Goal: Transaction & Acquisition: Purchase product/service

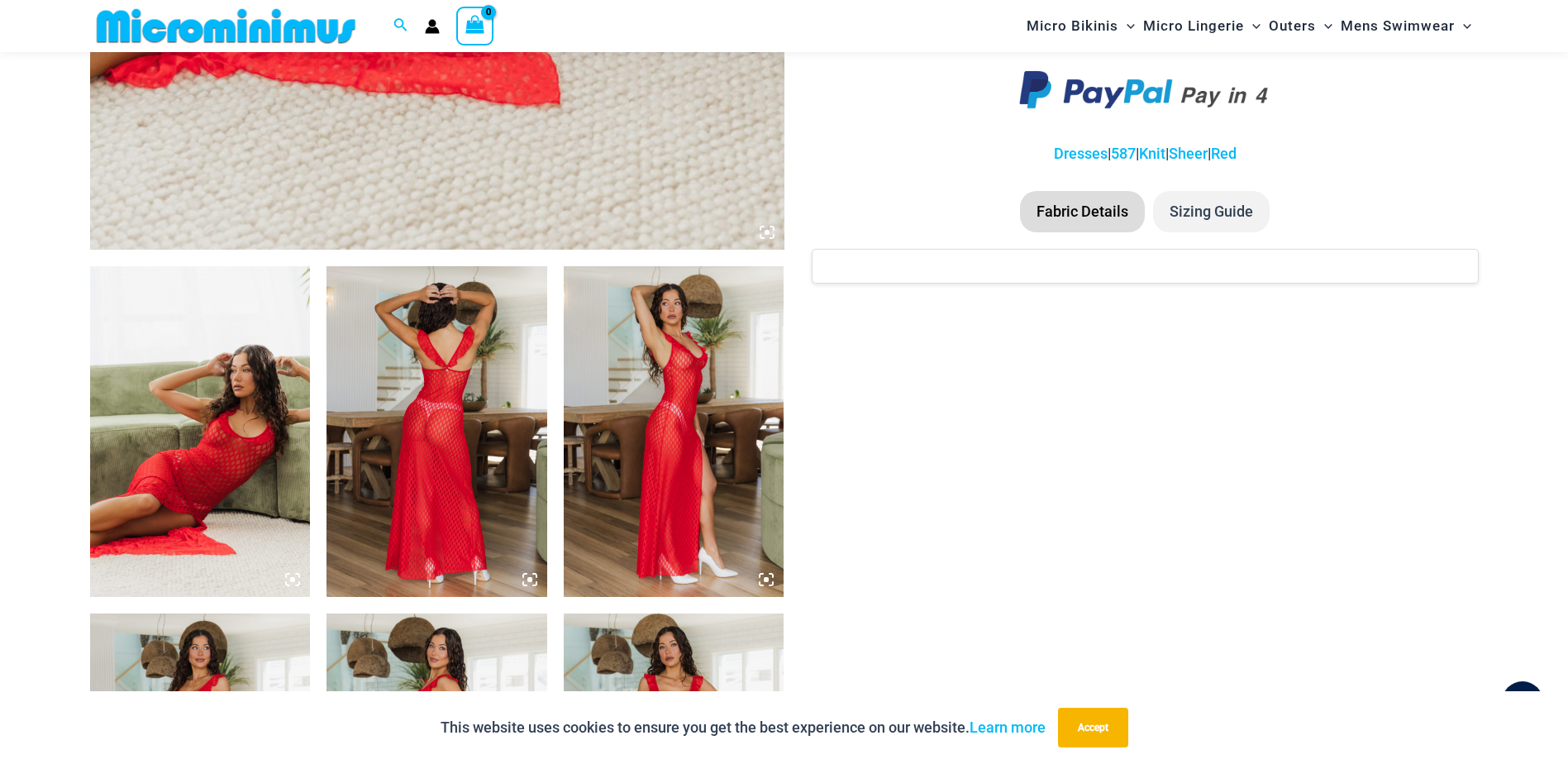
scroll to position [980, 0]
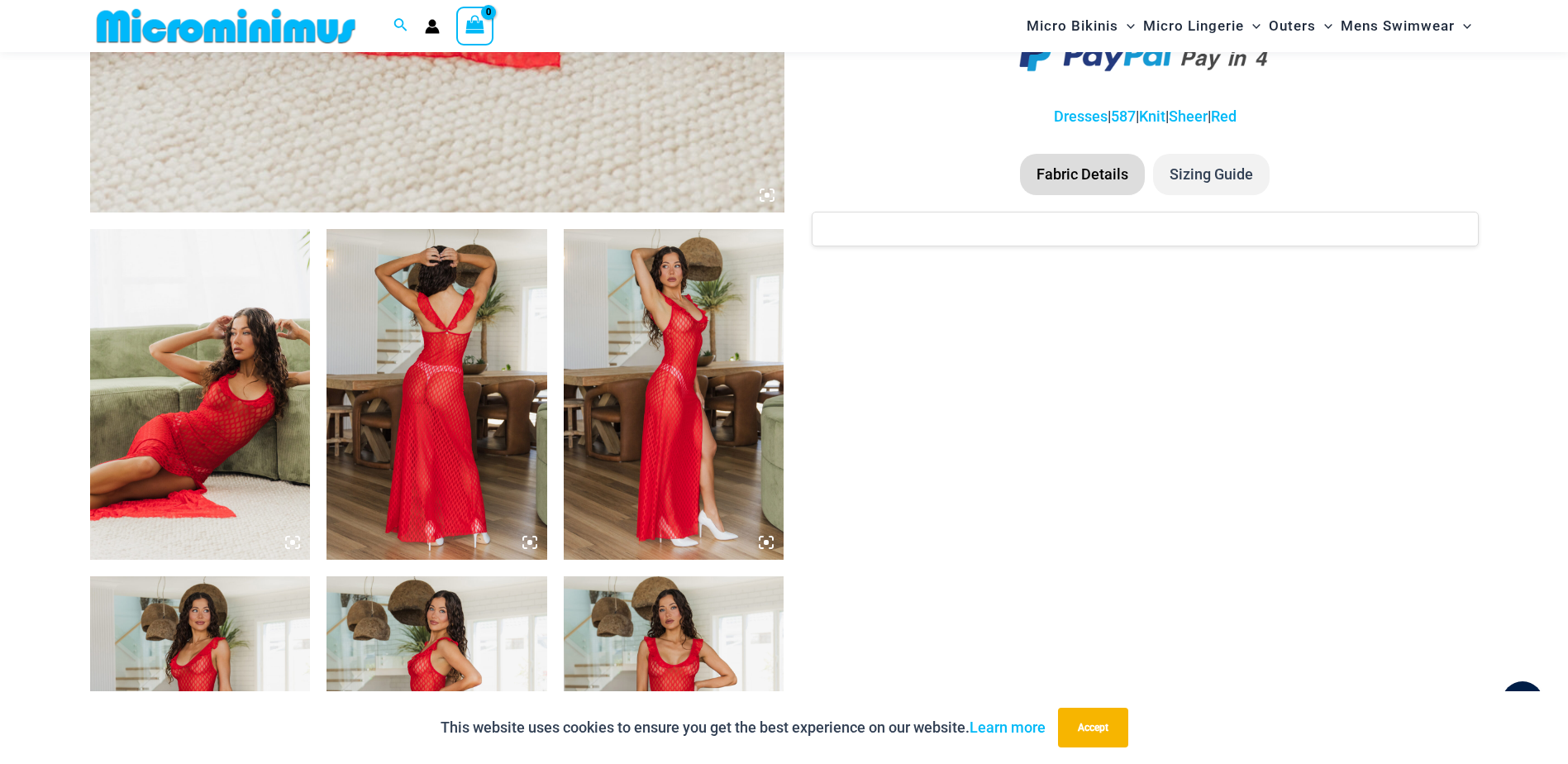
type input "**********"
click at [235, 406] on img at bounding box center [200, 395] width 221 height 331
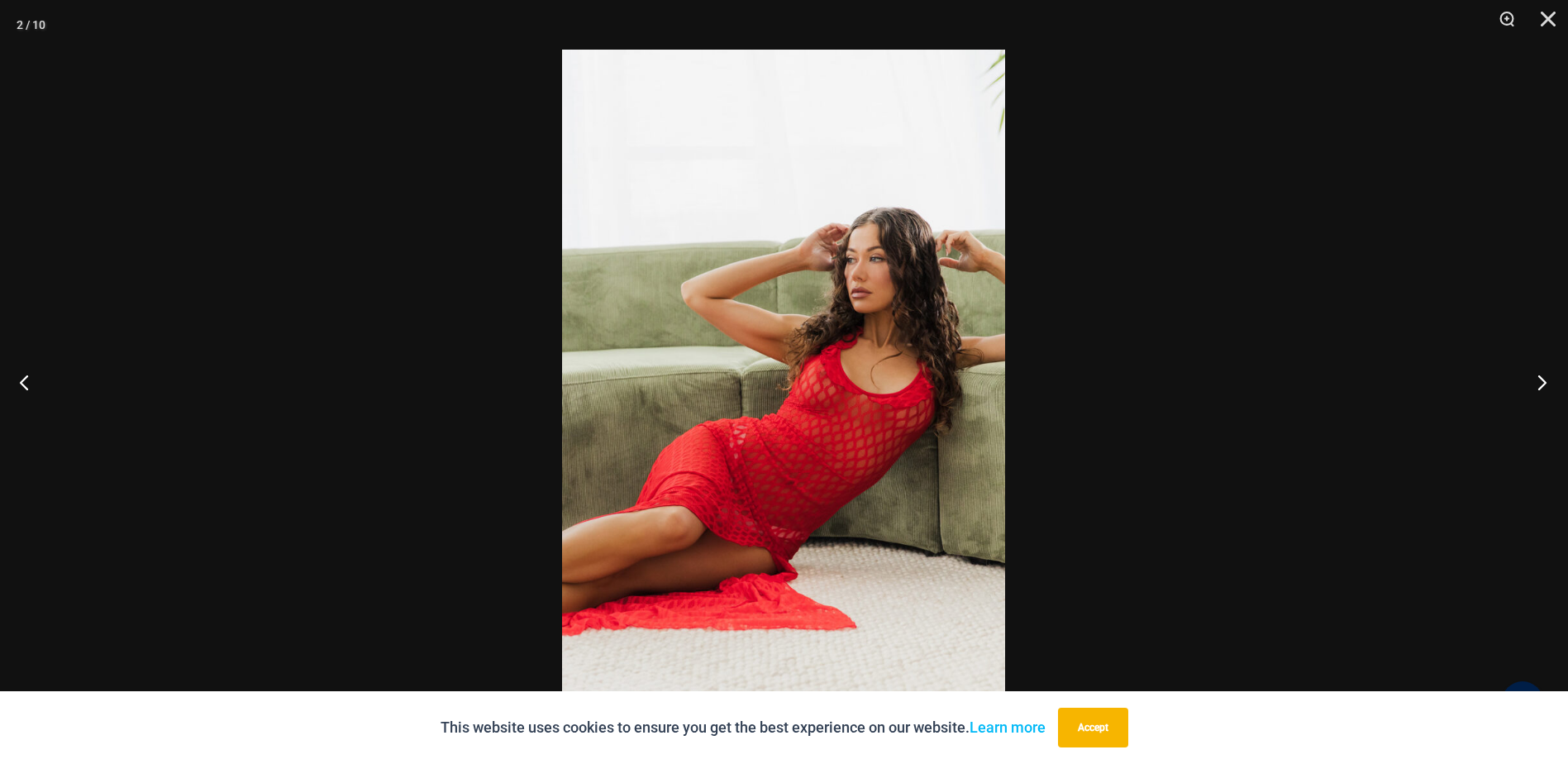
click at [1537, 381] on button "Next" at bounding box center [1537, 381] width 62 height 82
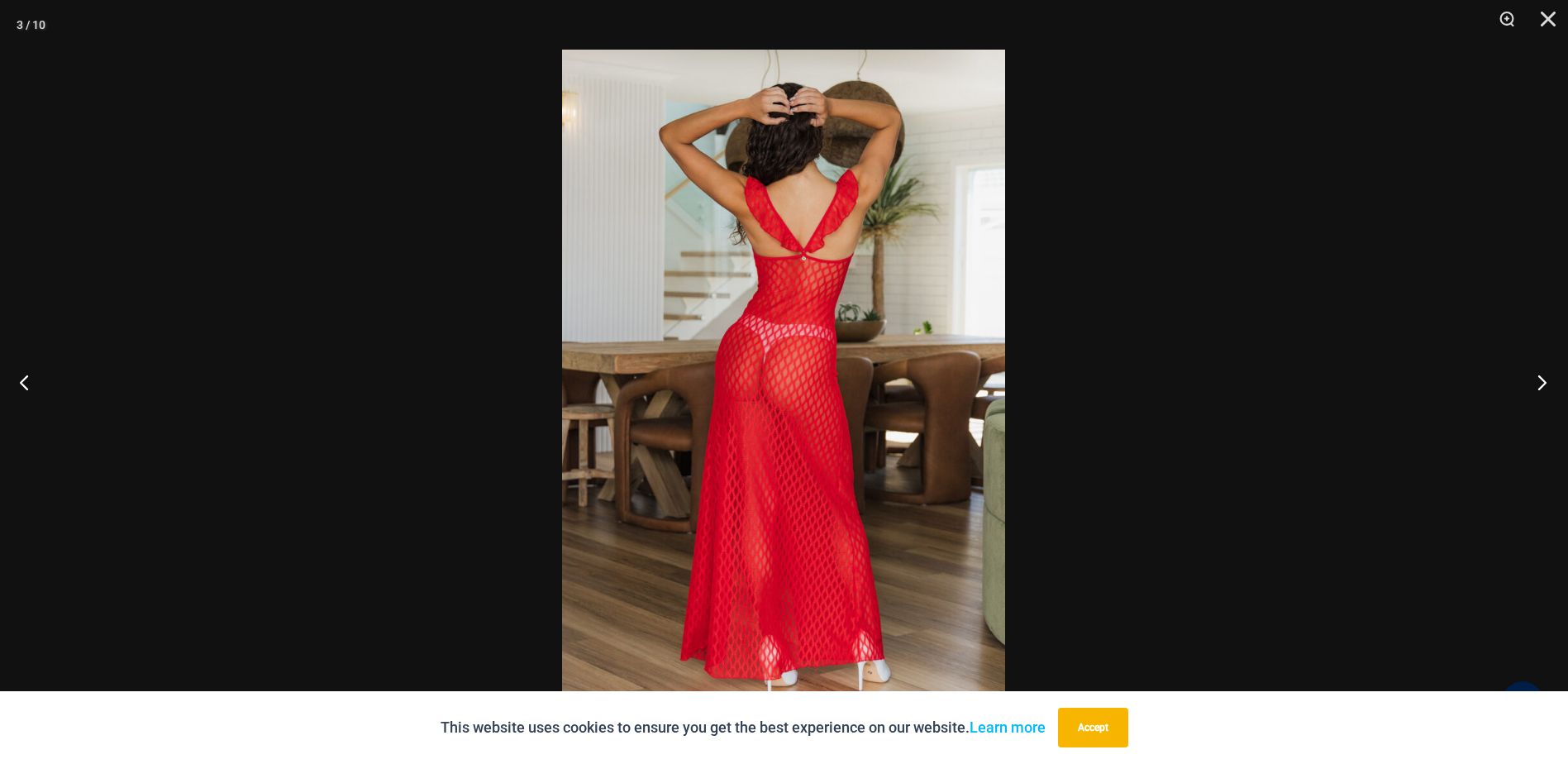
click at [1537, 381] on button "Next" at bounding box center [1537, 381] width 62 height 82
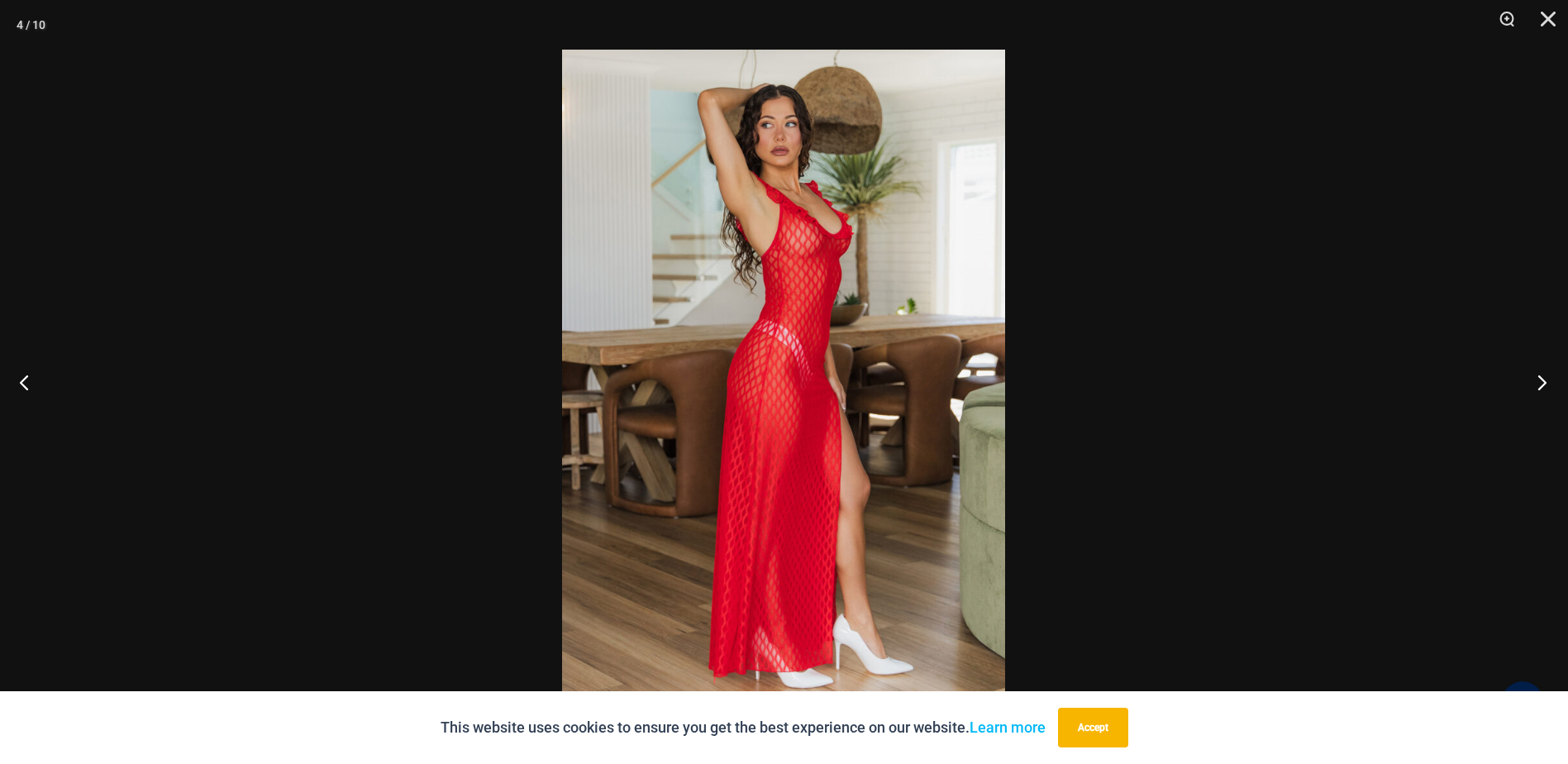
click at [1537, 381] on button "Next" at bounding box center [1537, 381] width 62 height 82
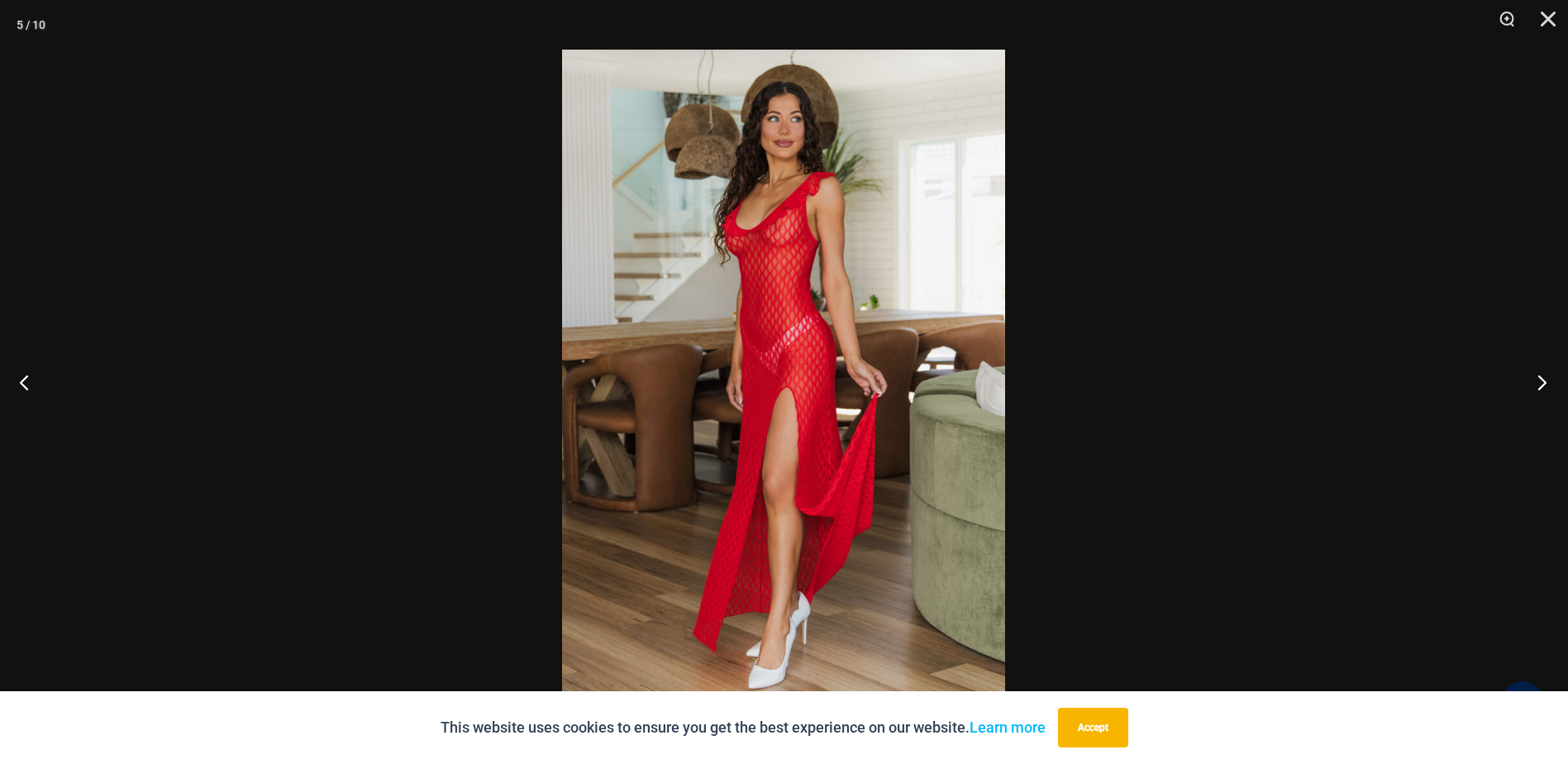
click at [1537, 381] on button "Next" at bounding box center [1537, 381] width 62 height 82
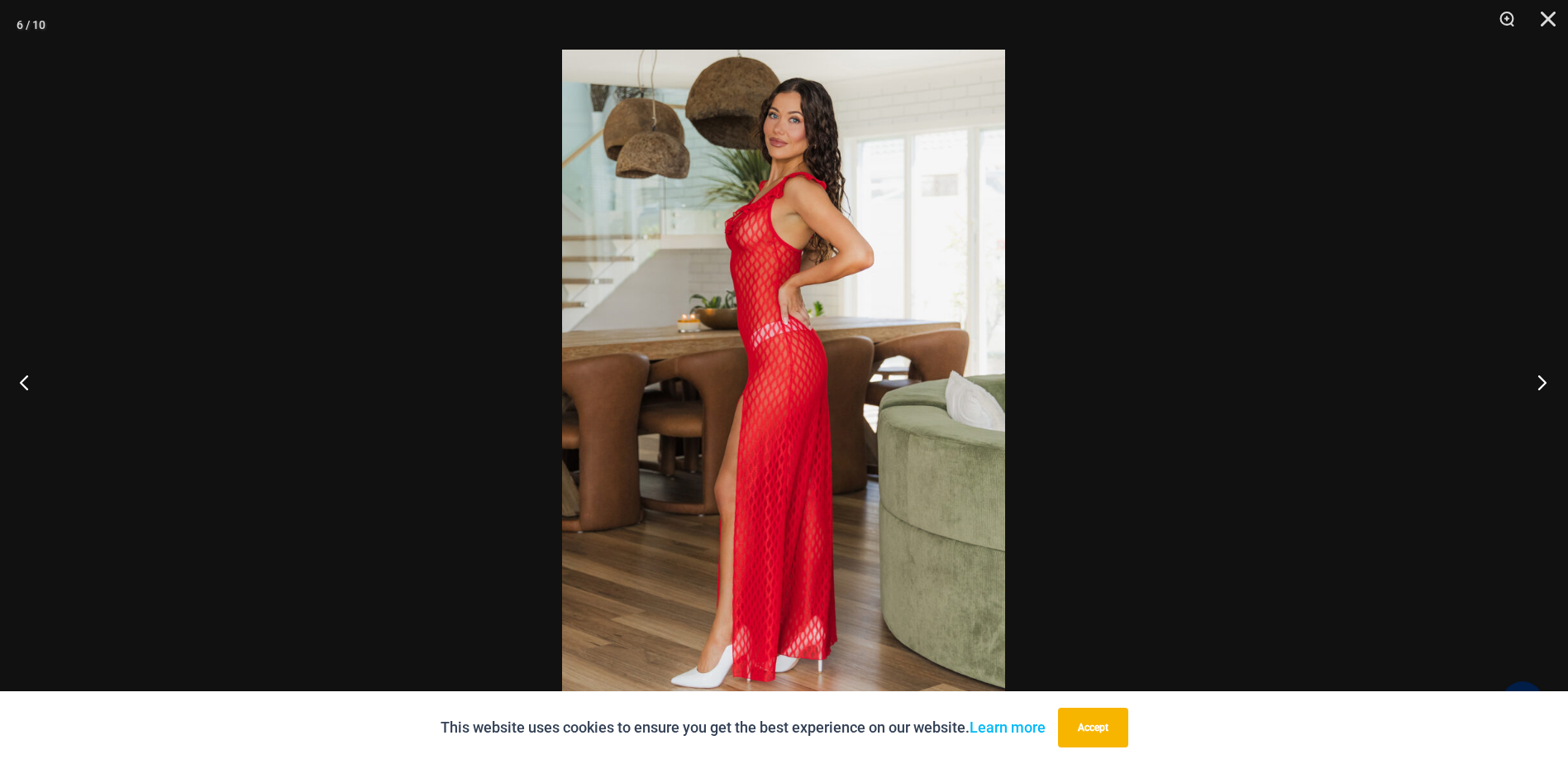
click at [1537, 381] on button "Next" at bounding box center [1537, 381] width 62 height 82
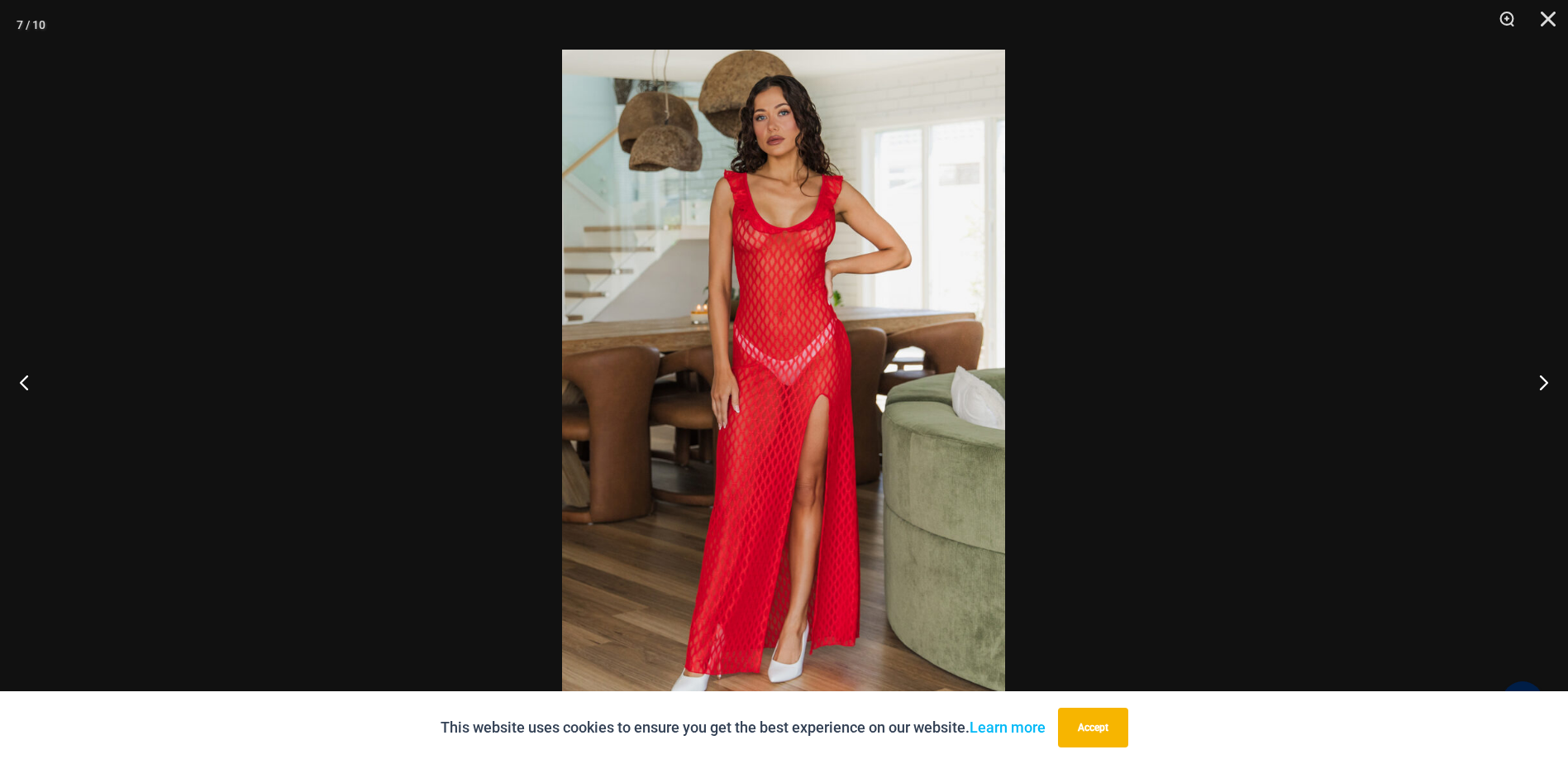
click at [919, 379] on img at bounding box center [784, 382] width 443 height 665
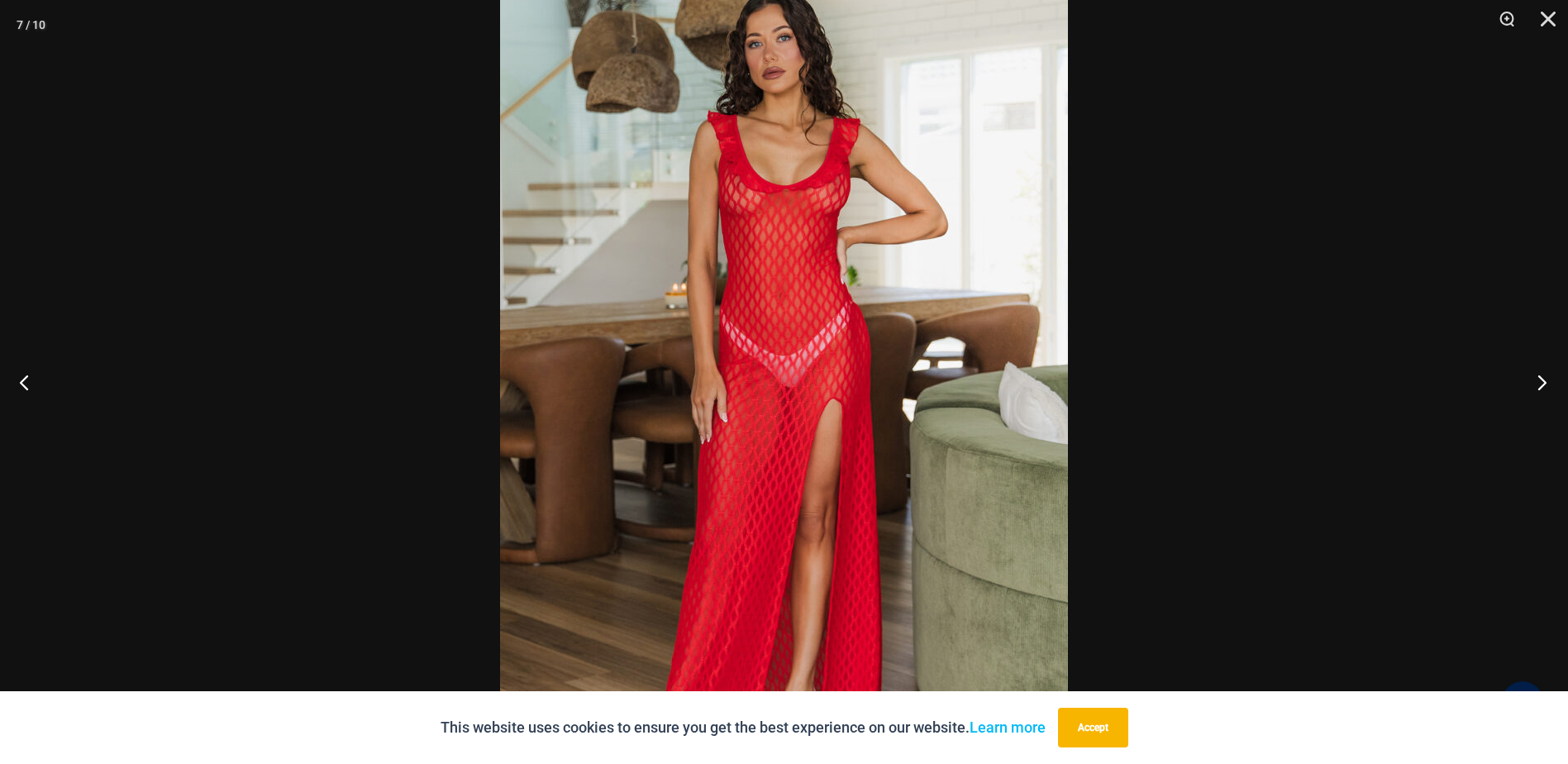
click at [1543, 374] on button "Next" at bounding box center [1537, 381] width 62 height 82
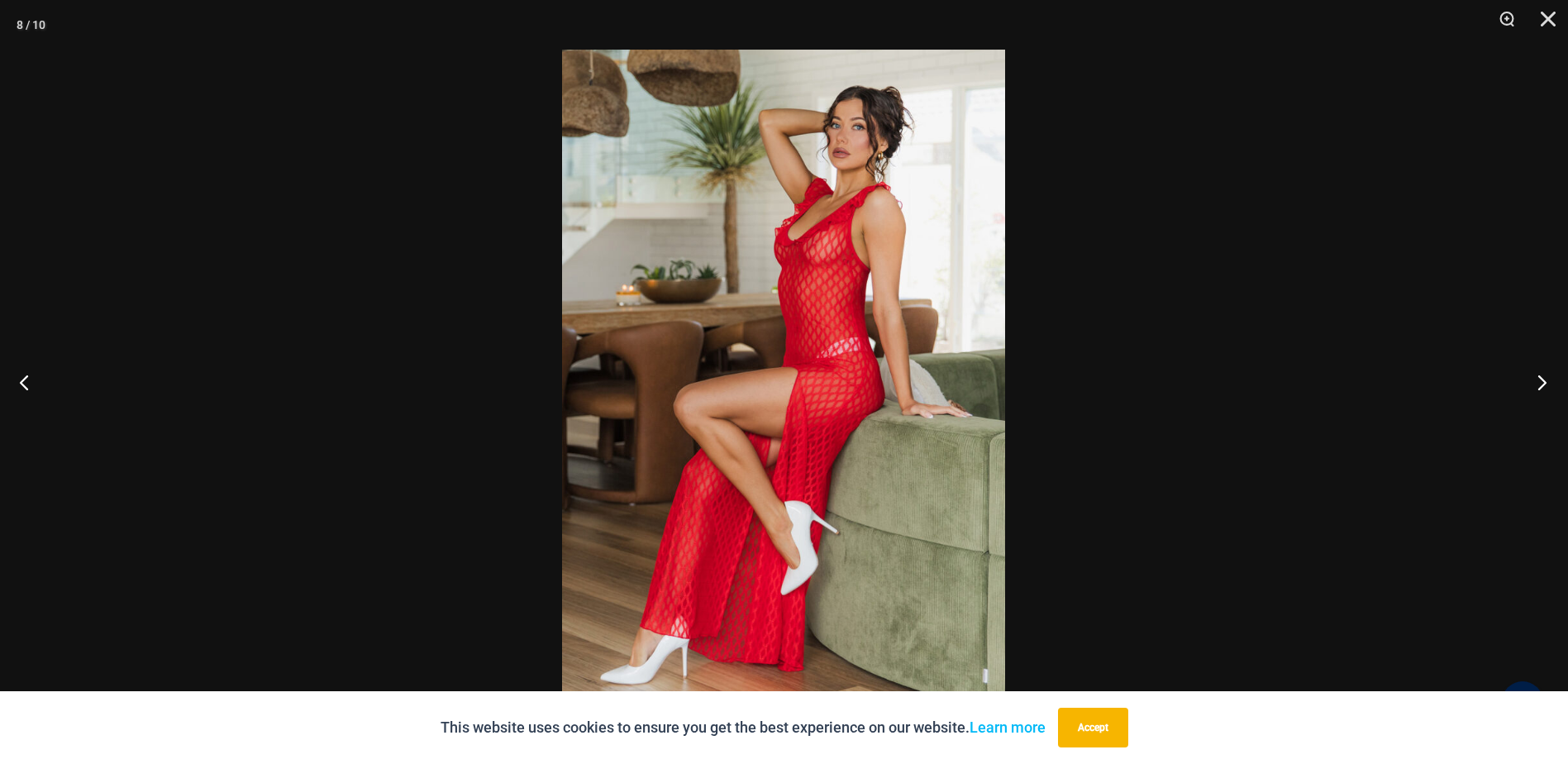
click at [1544, 377] on button "Next" at bounding box center [1537, 381] width 62 height 82
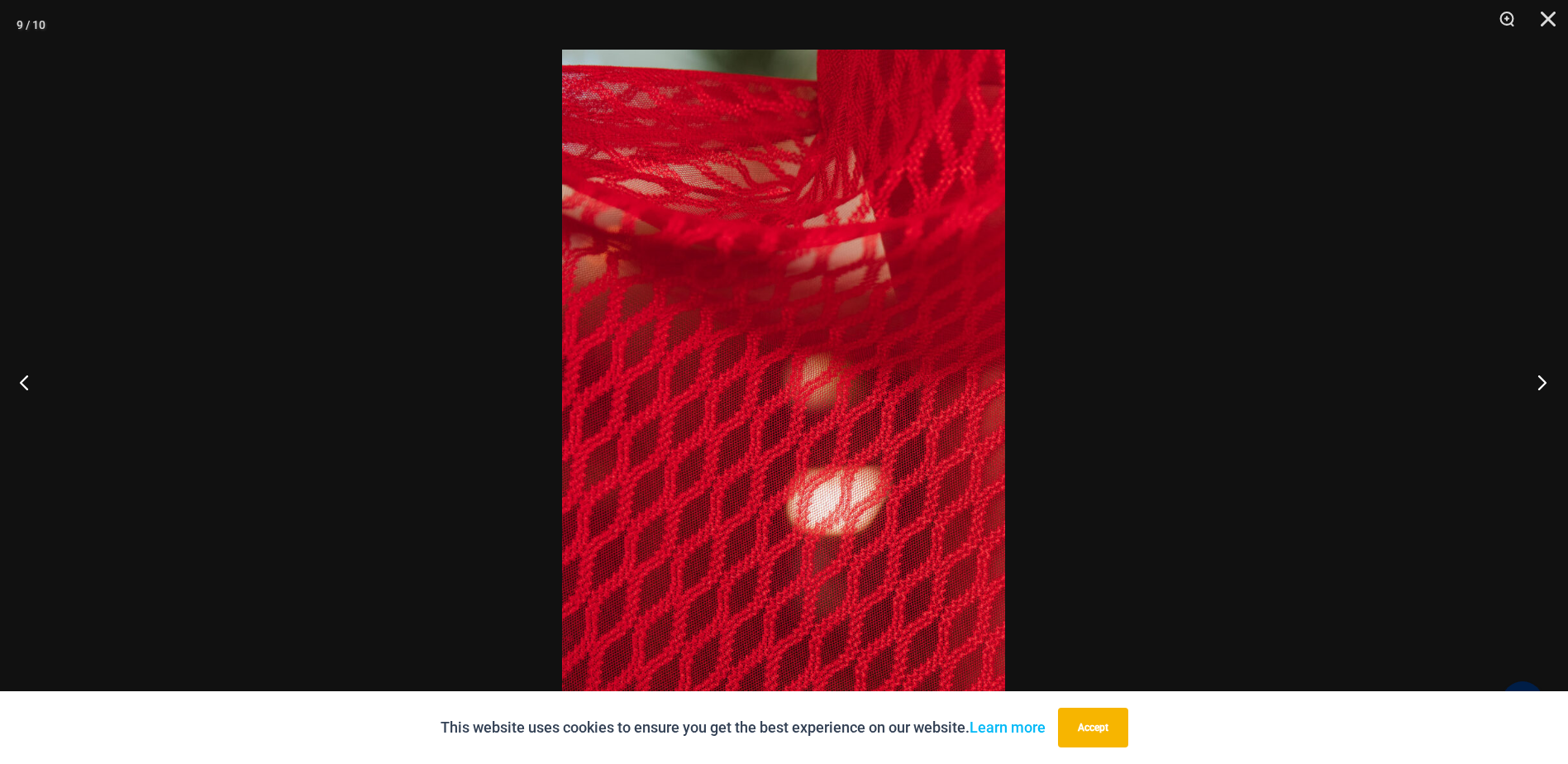
click at [1544, 377] on button "Next" at bounding box center [1537, 381] width 62 height 82
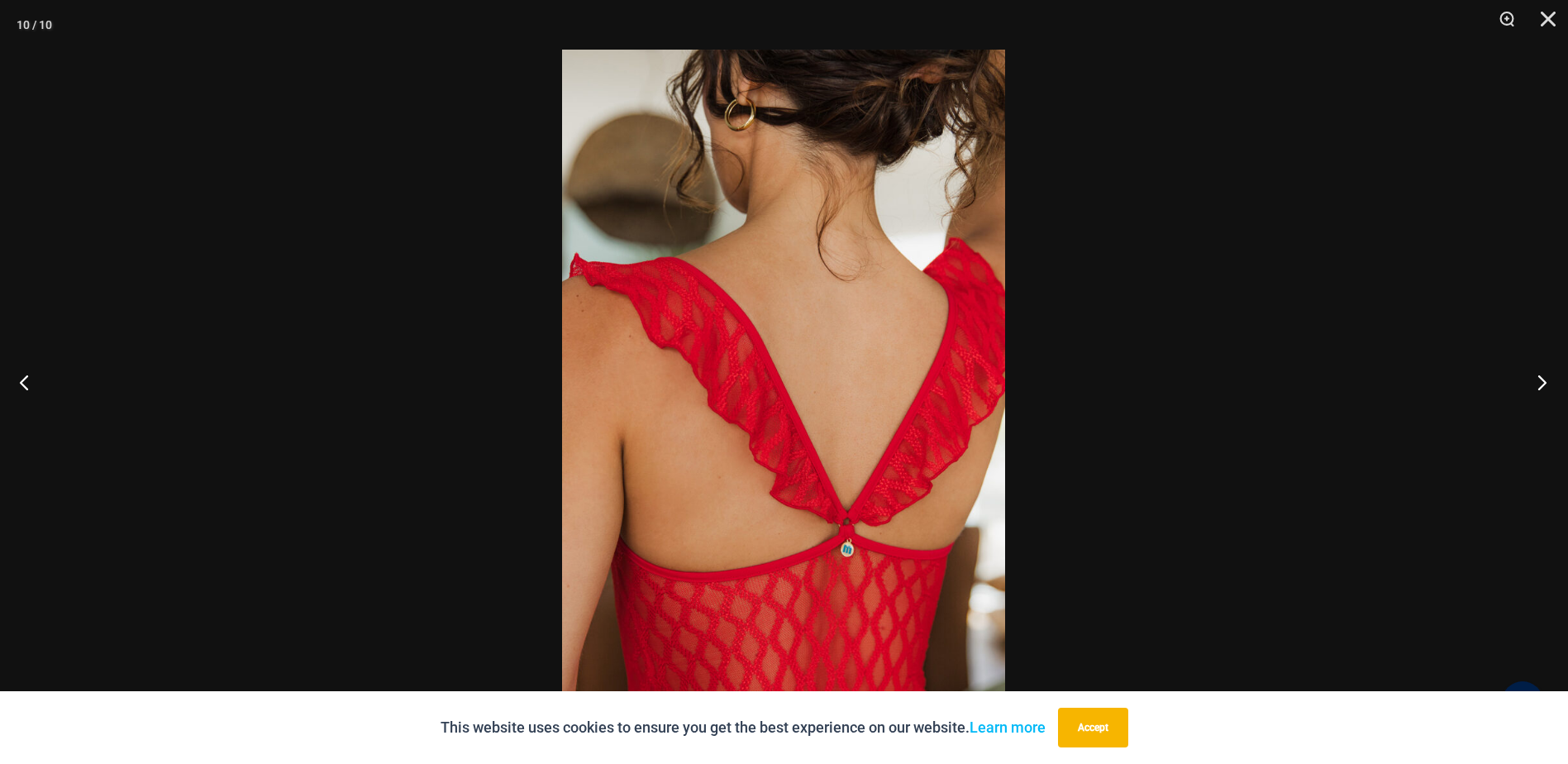
click at [1544, 377] on button "Next" at bounding box center [1537, 381] width 62 height 82
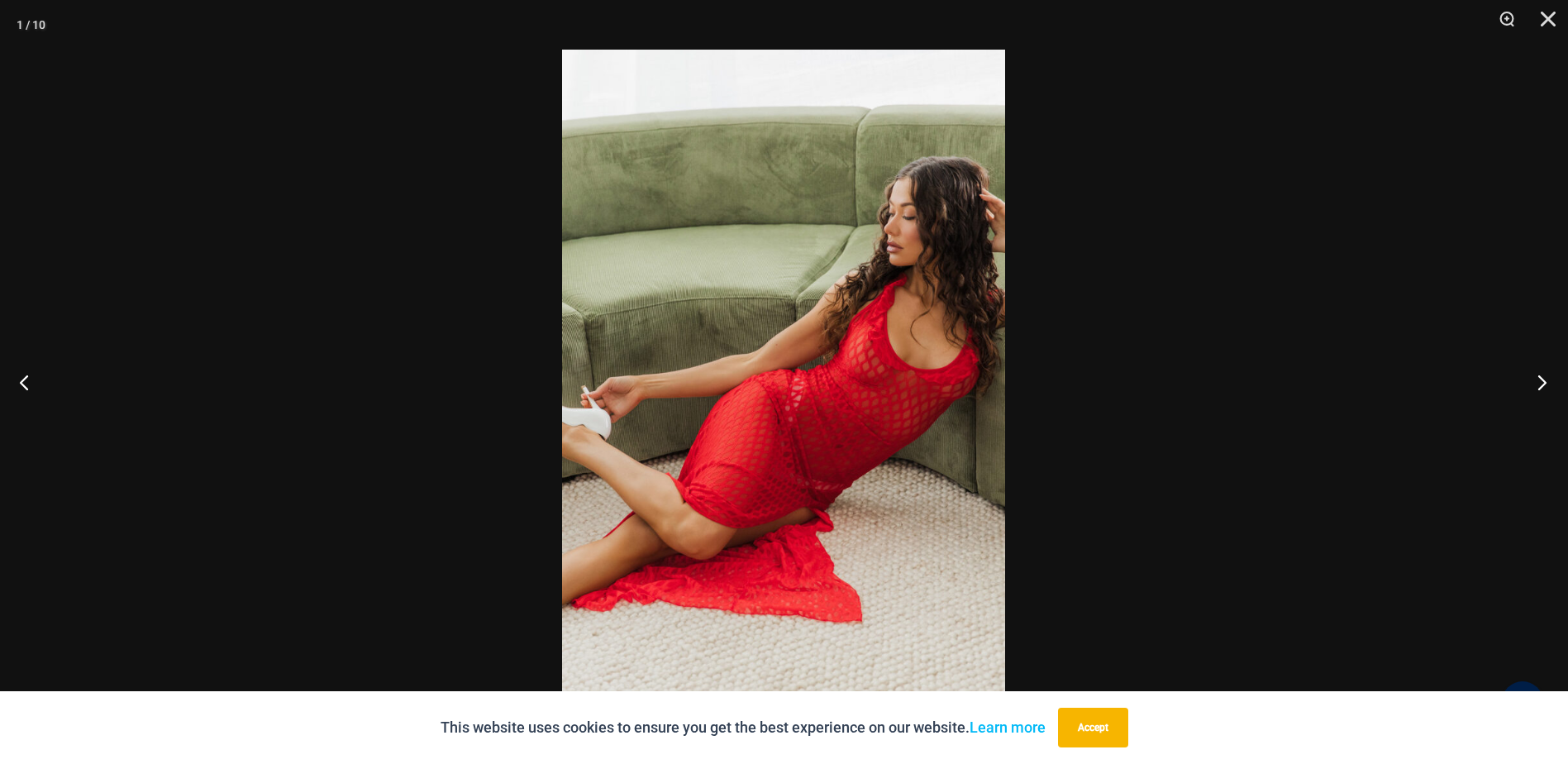
click at [1544, 377] on button "Next" at bounding box center [1537, 381] width 62 height 82
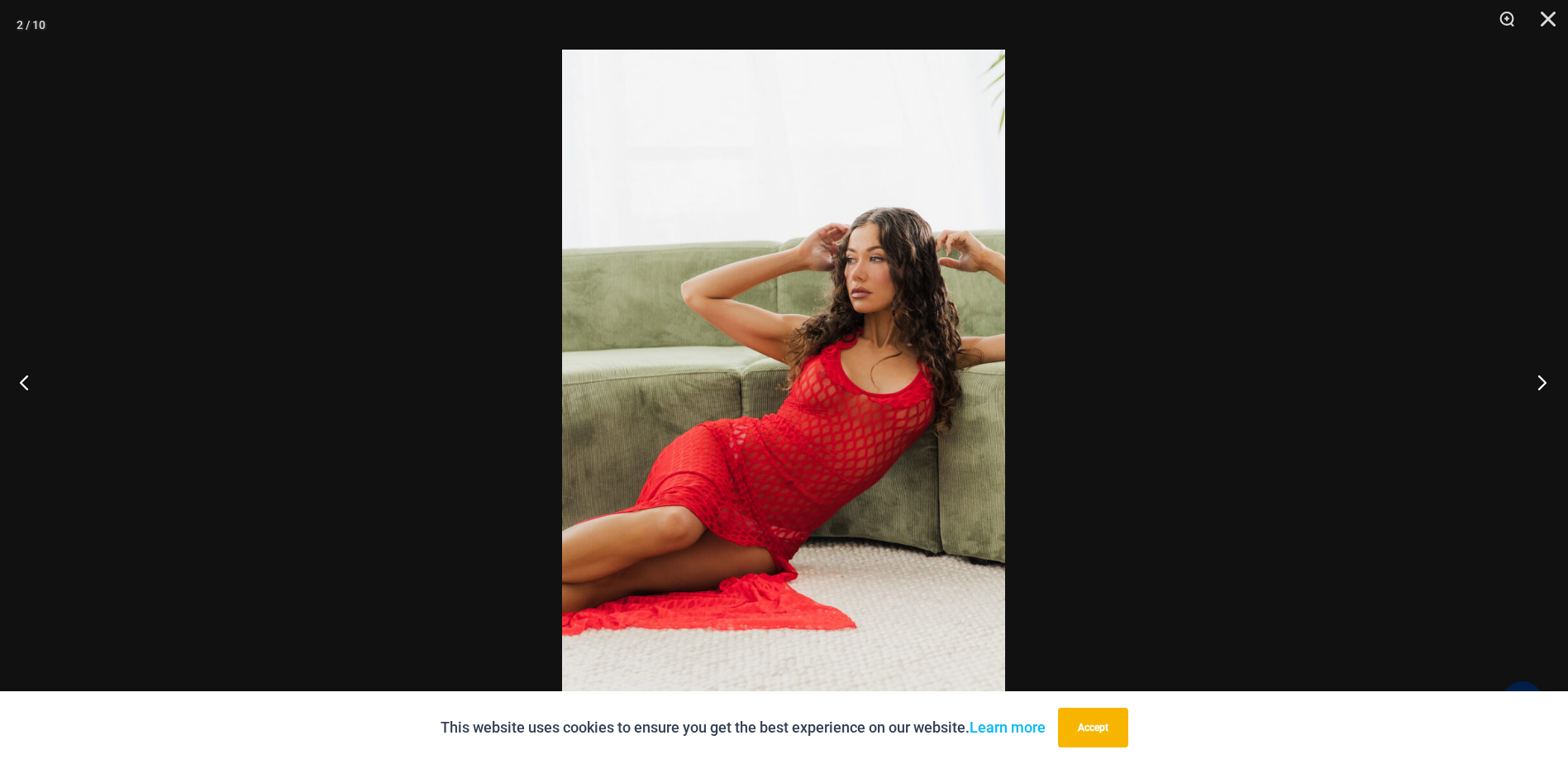
click at [1544, 377] on button "Next" at bounding box center [1537, 381] width 62 height 82
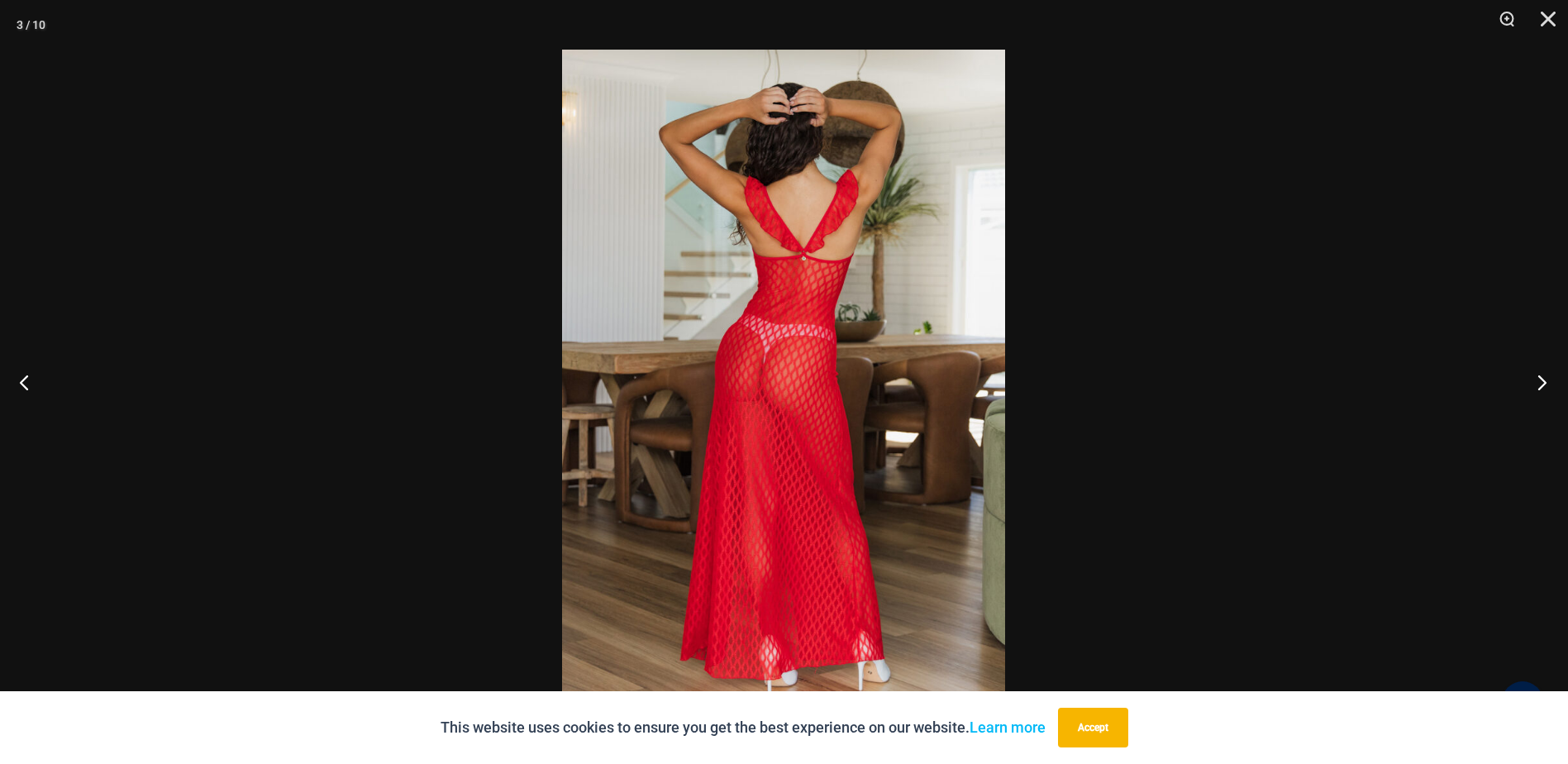
click at [1544, 377] on button "Next" at bounding box center [1537, 381] width 62 height 82
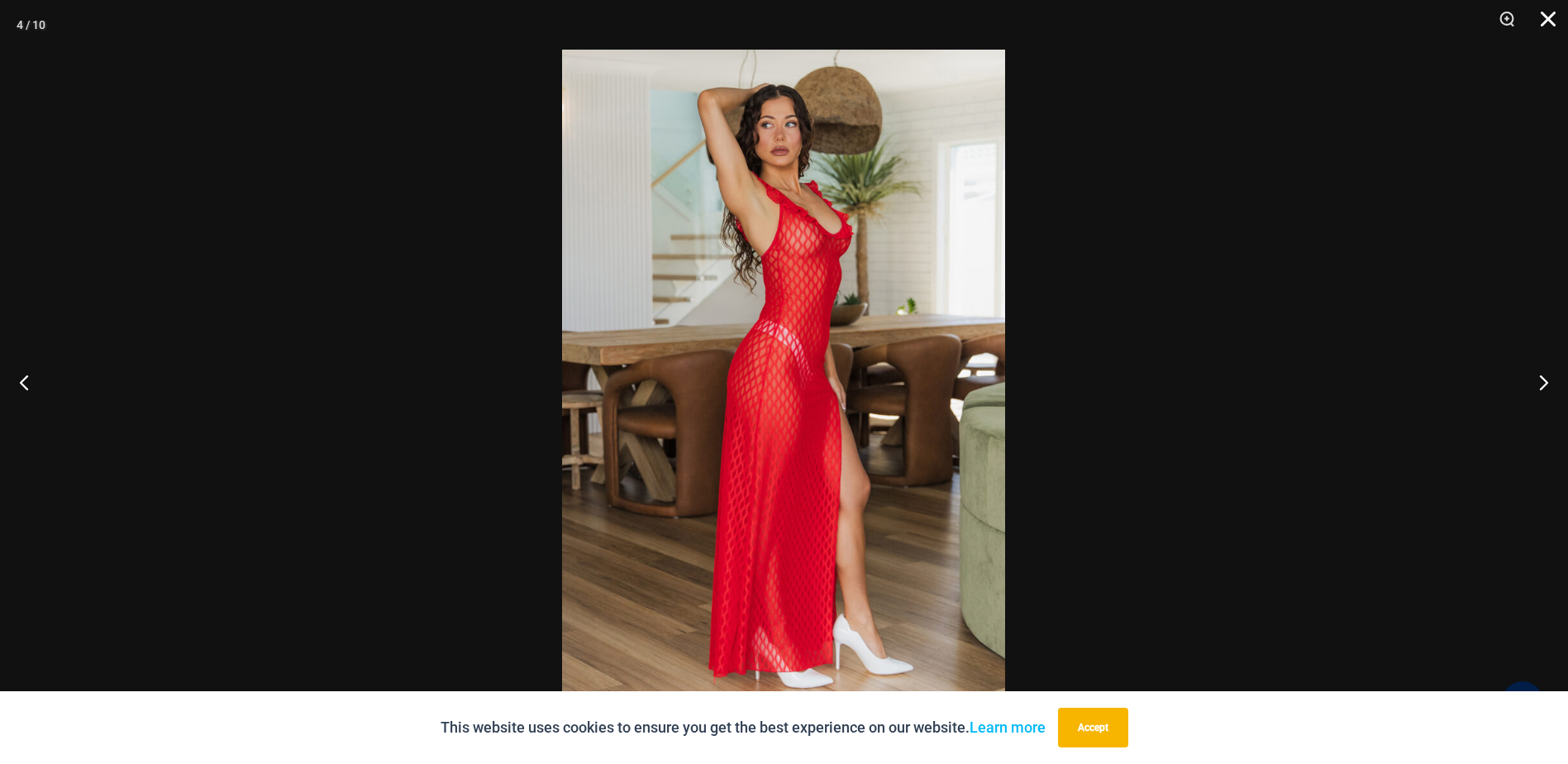
click at [1546, 12] on button "Close" at bounding box center [1542, 25] width 42 height 50
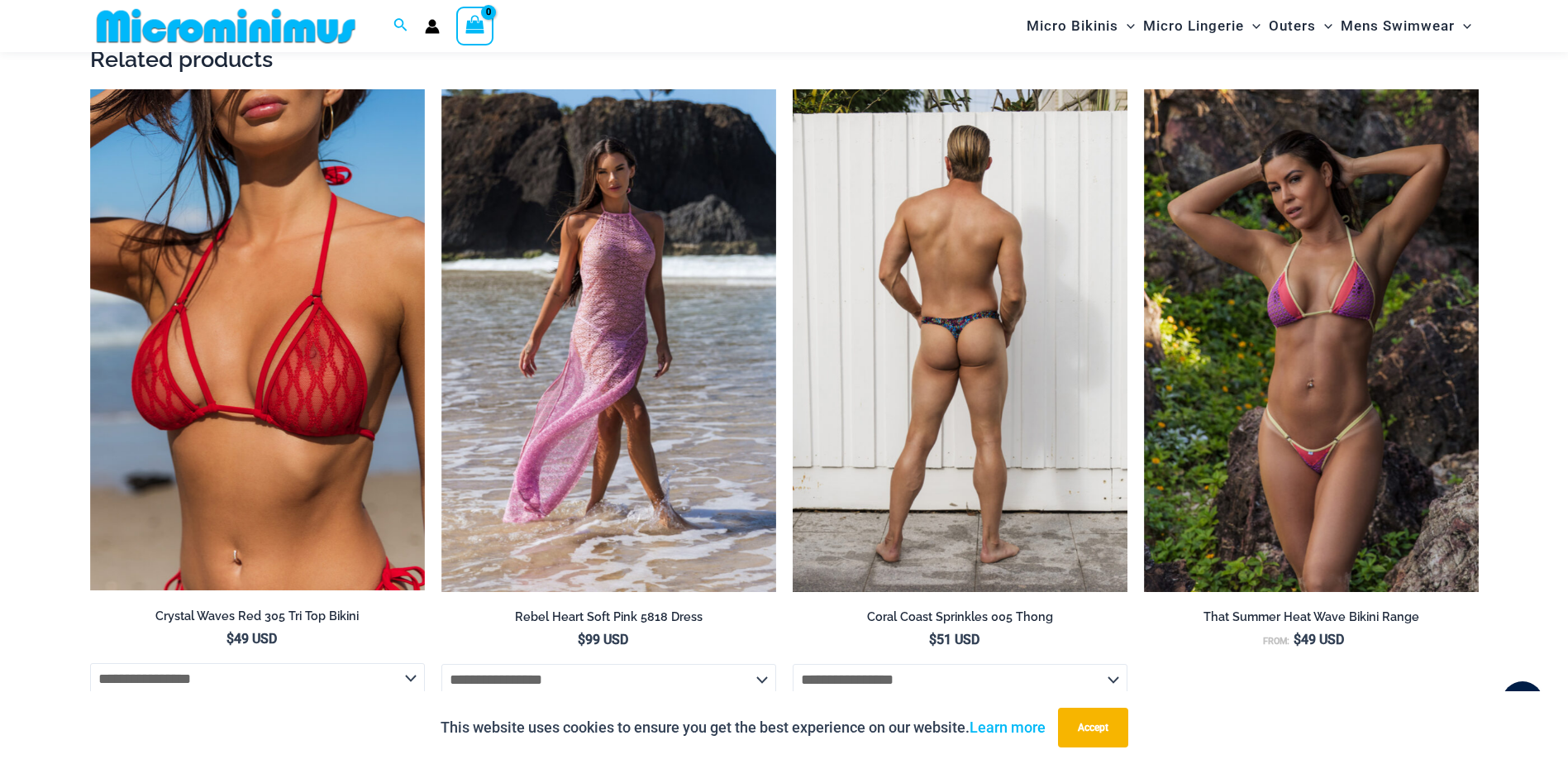
scroll to position [2220, 0]
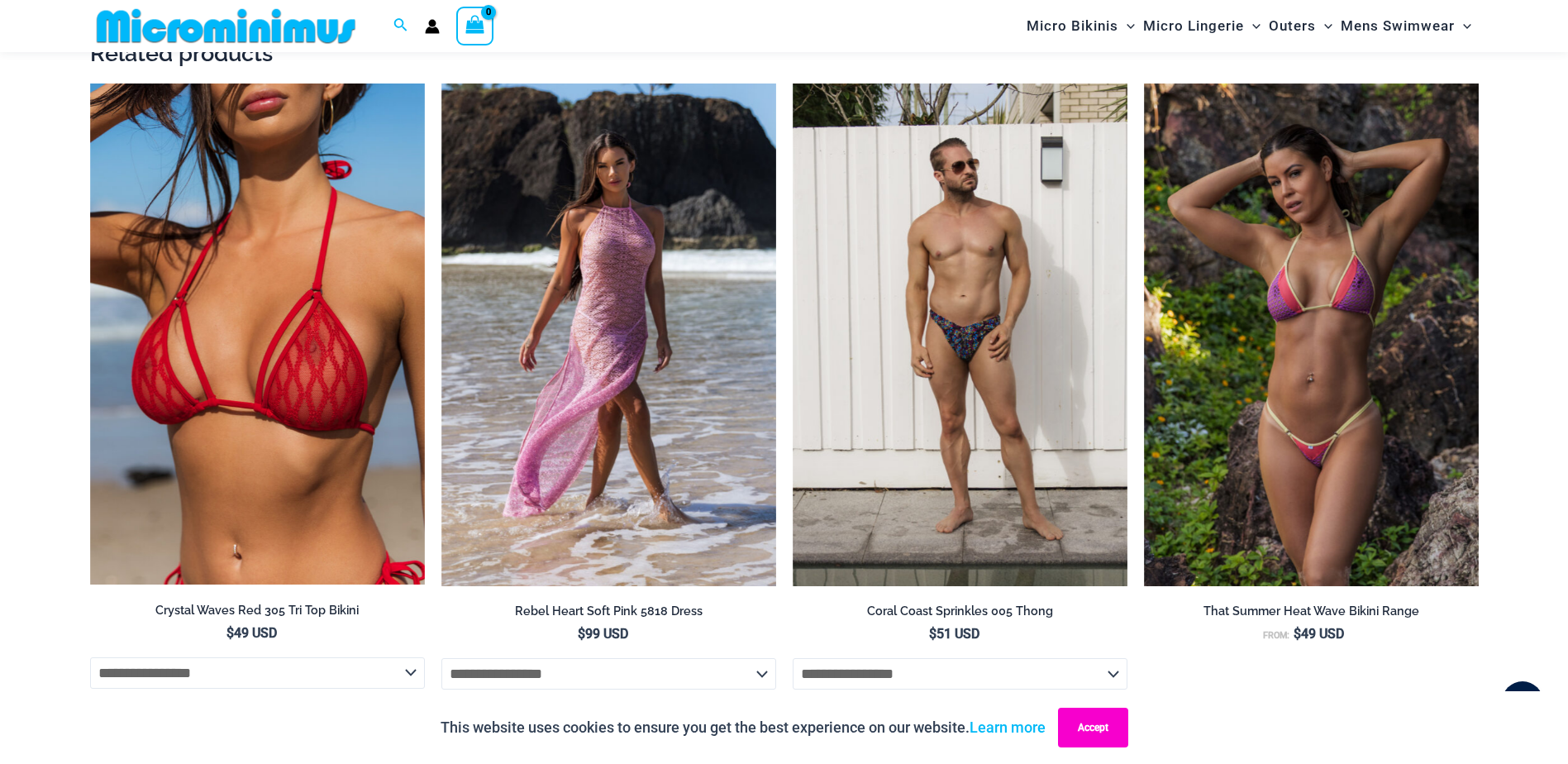
click at [1093, 721] on button "Accept" at bounding box center [1093, 727] width 70 height 40
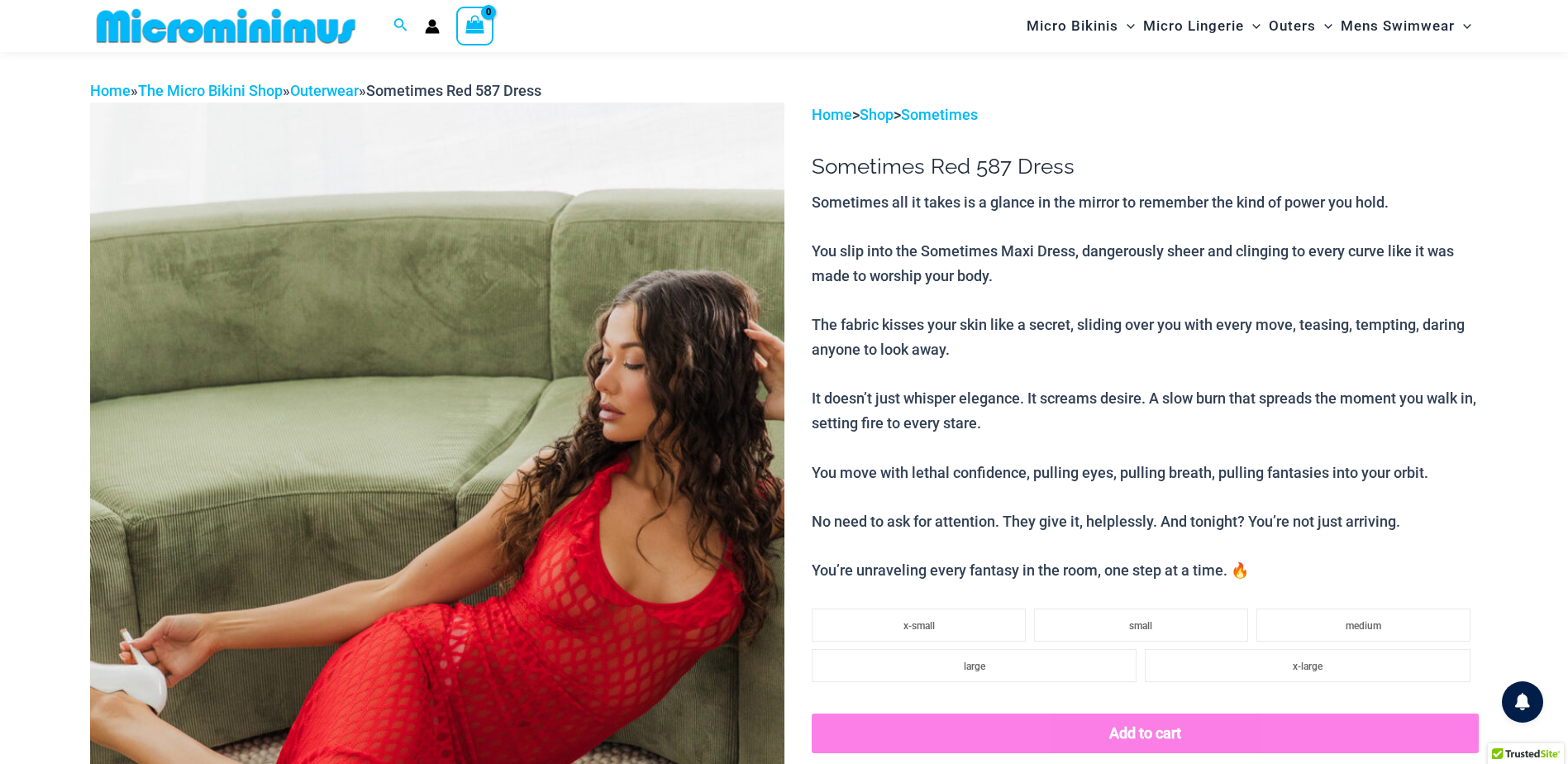
scroll to position [0, 0]
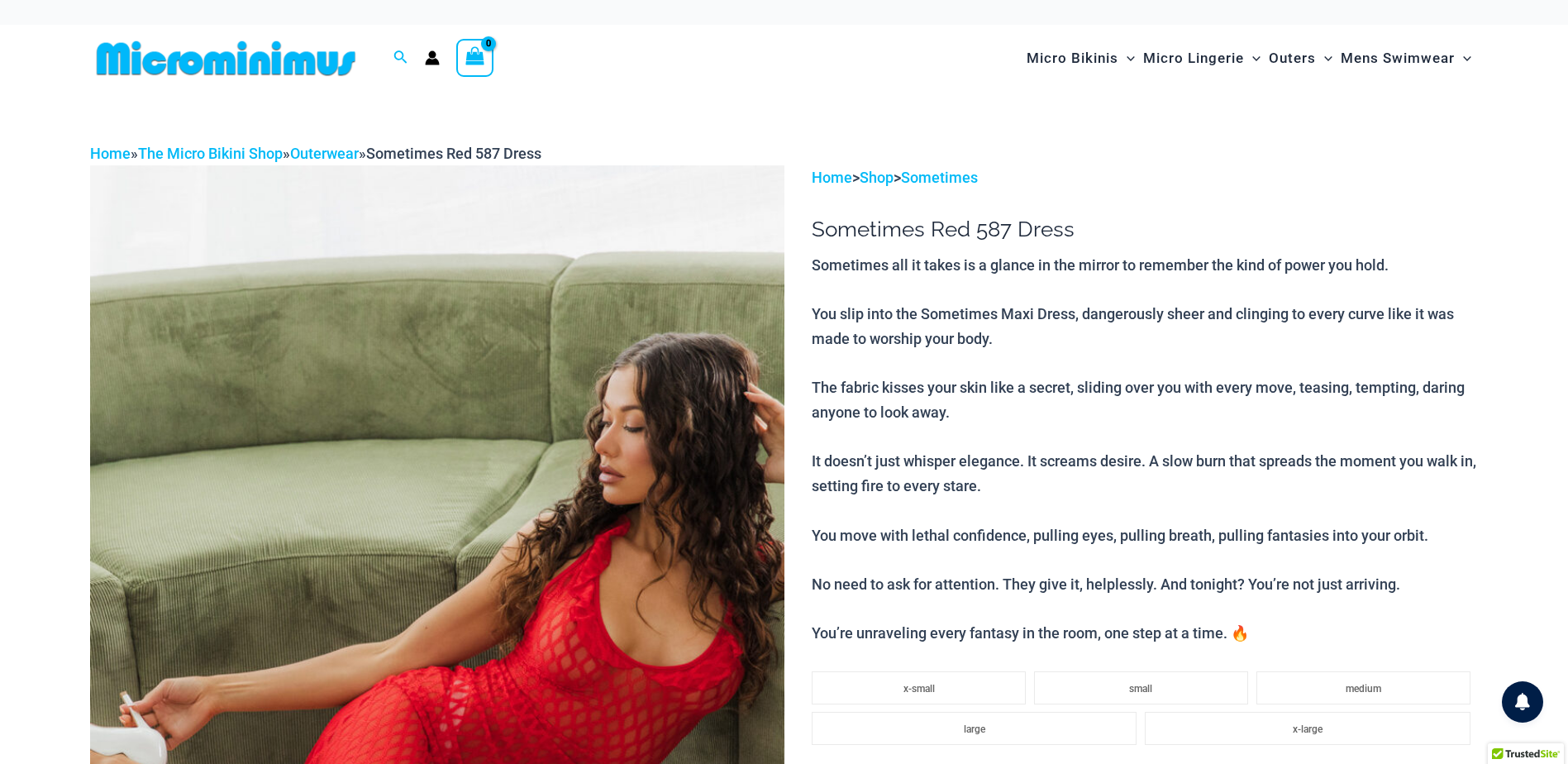
click at [426, 59] on icon "Account icon link" at bounding box center [432, 58] width 15 height 15
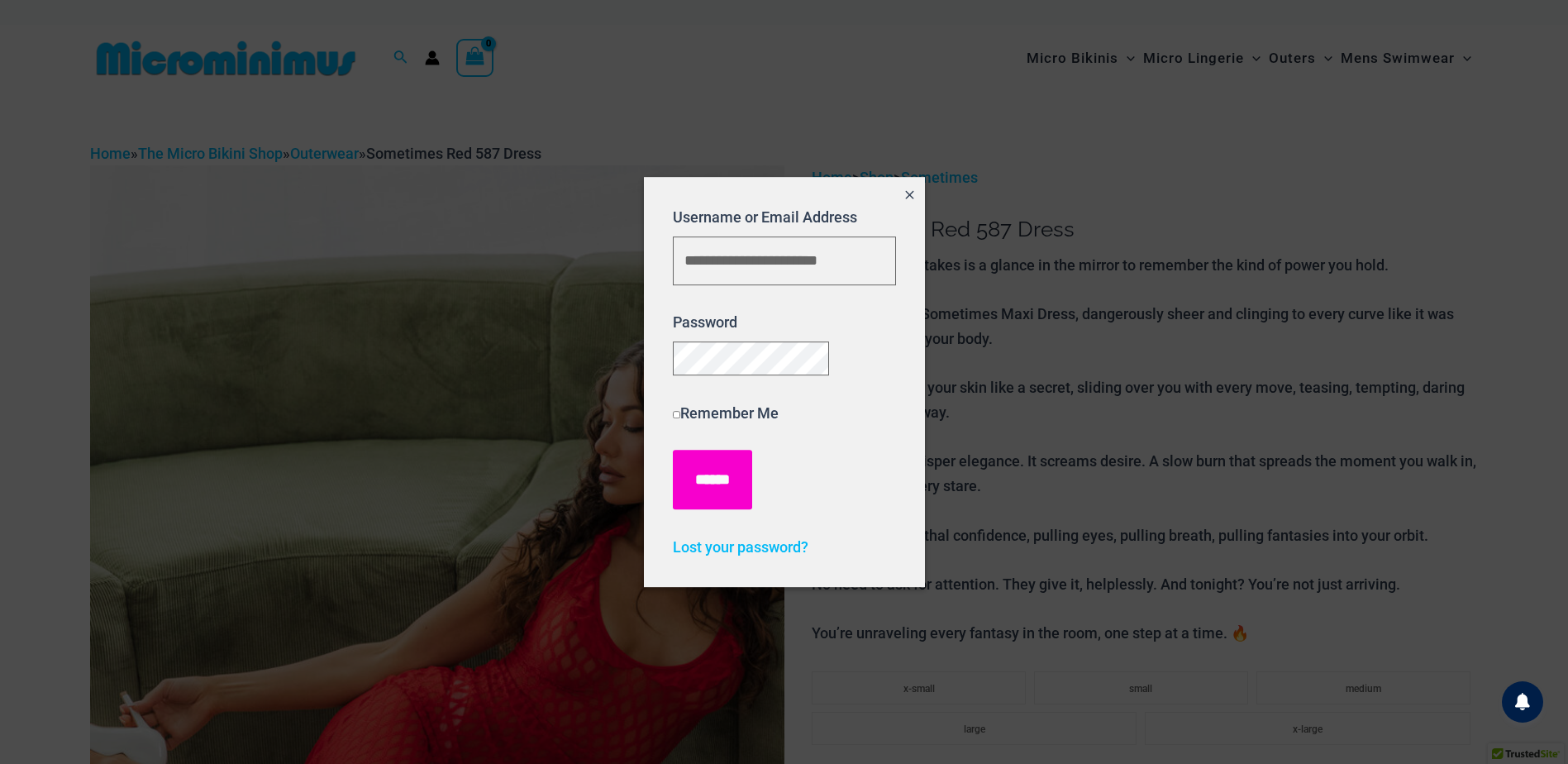
click at [729, 487] on input "******" at bounding box center [713, 479] width 80 height 59
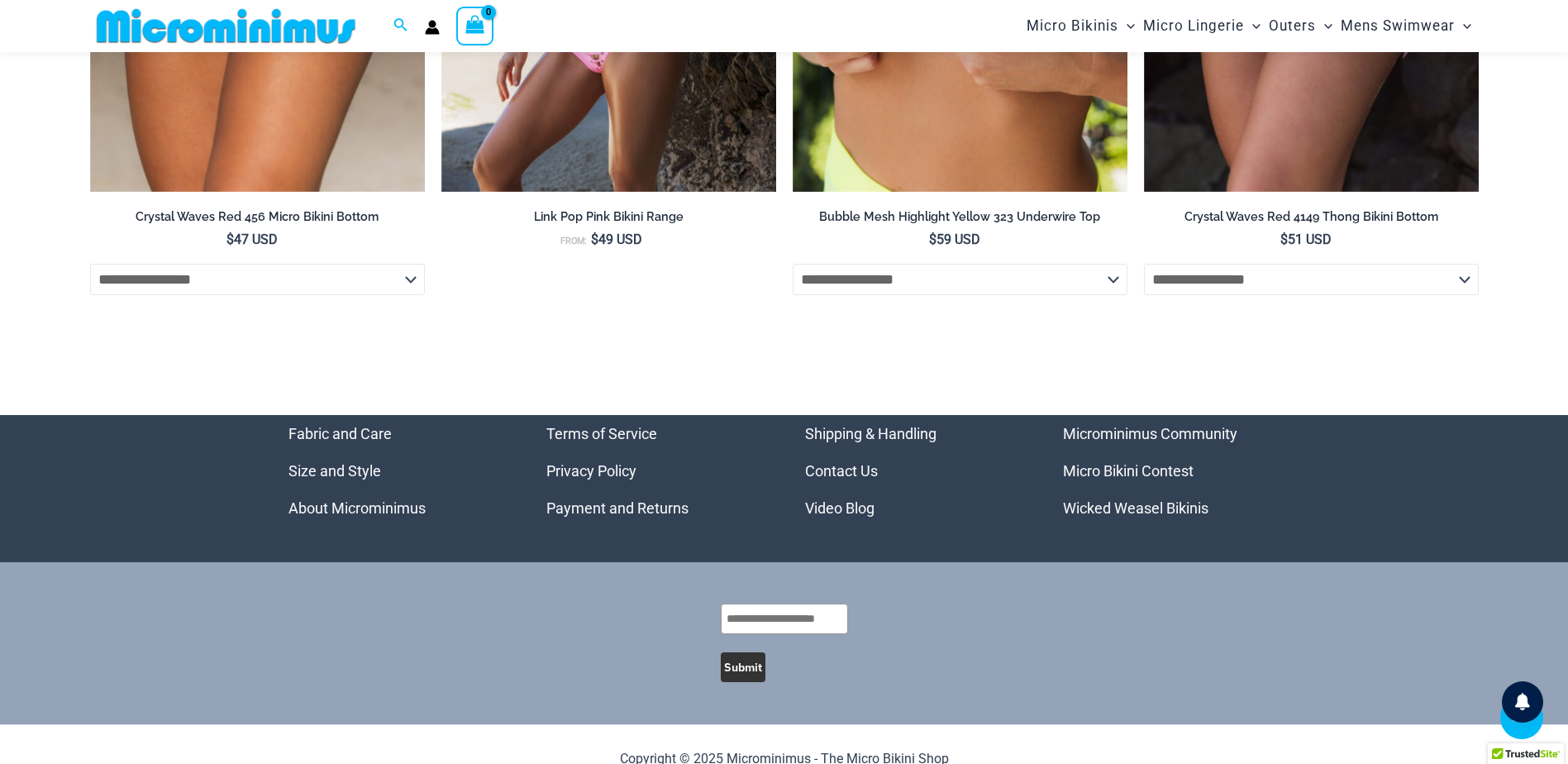
scroll to position [5624, 0]
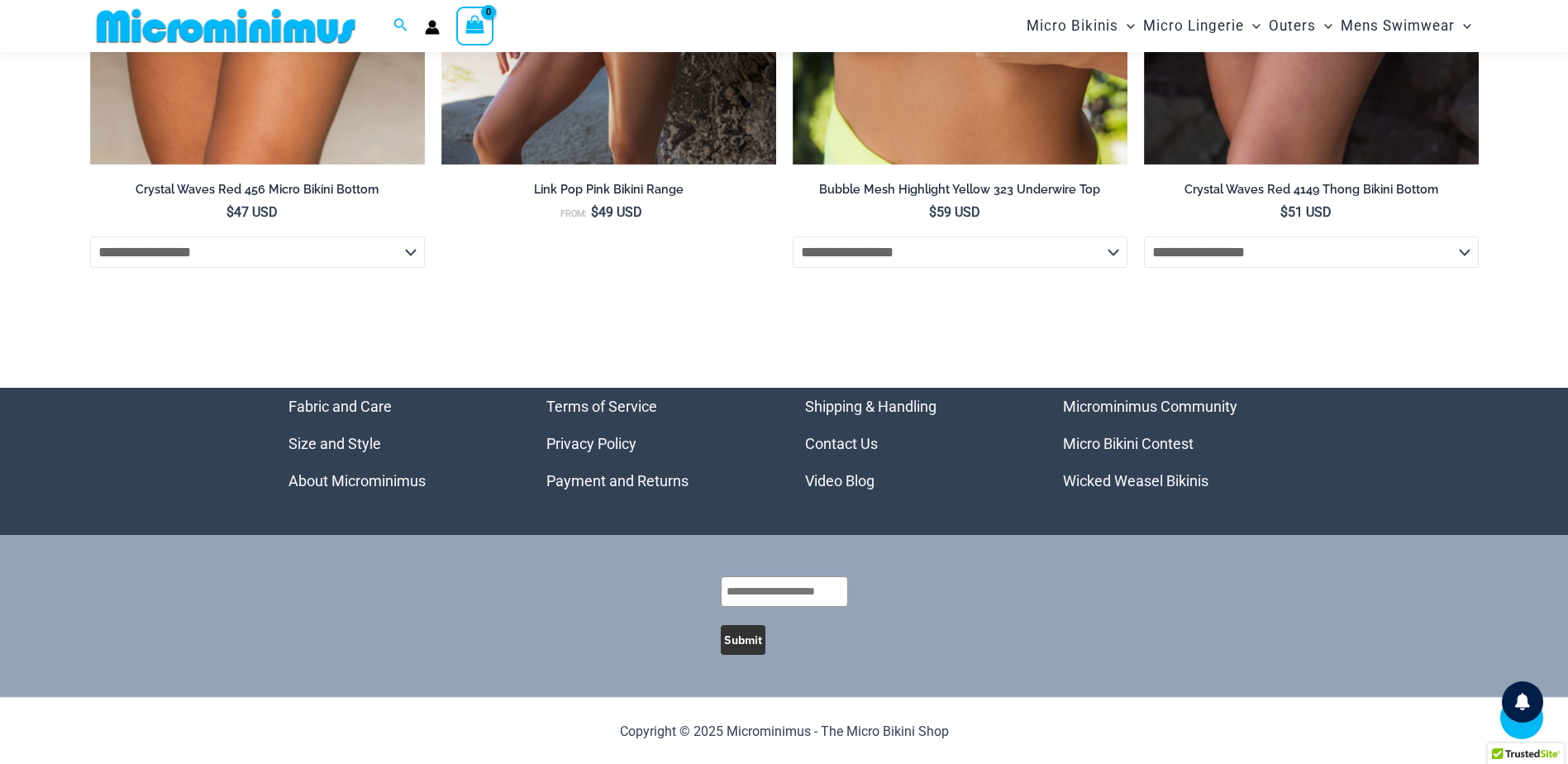
type input "**********"
click at [1151, 406] on link "Microminimus Community" at bounding box center [1150, 406] width 175 height 18
